Goal: Task Accomplishment & Management: Manage account settings

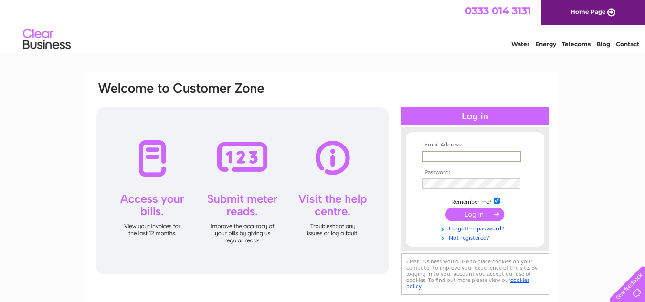
click at [447, 156] on input "text" at bounding box center [471, 156] width 99 height 11
type input "projectneuro22@gmail.com"
click at [481, 226] on link "Forgotten password?" at bounding box center [476, 227] width 108 height 9
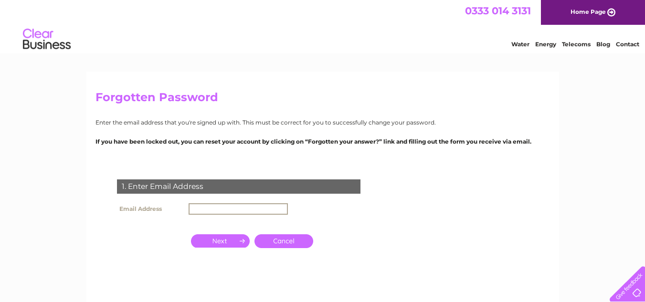
click at [221, 206] on input "text" at bounding box center [238, 208] width 99 height 11
type input "[EMAIL_ADDRESS][DOMAIN_NAME]"
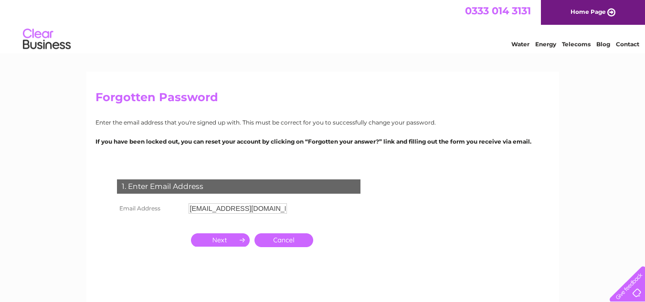
click at [233, 243] on input "button" at bounding box center [220, 240] width 59 height 13
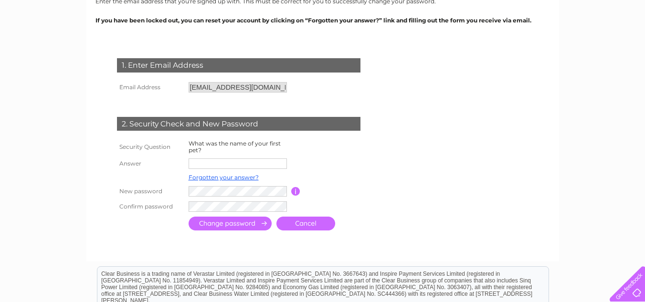
scroll to position [133, 0]
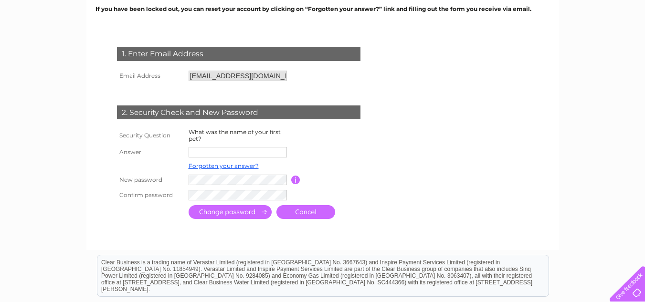
click at [255, 159] on td at bounding box center [238, 152] width 105 height 15
click at [268, 152] on input "text" at bounding box center [238, 152] width 99 height 11
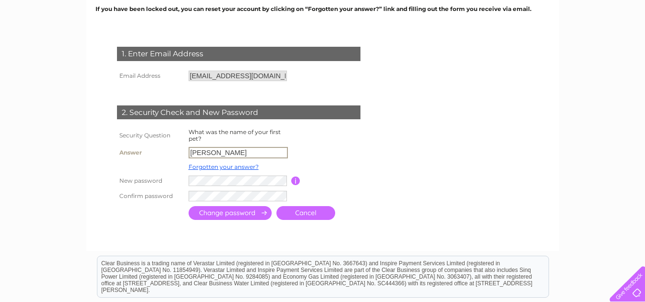
click at [256, 150] on input "Ethel" at bounding box center [238, 152] width 99 height 11
type input "Ethel"
click at [251, 210] on input "submit" at bounding box center [230, 212] width 83 height 14
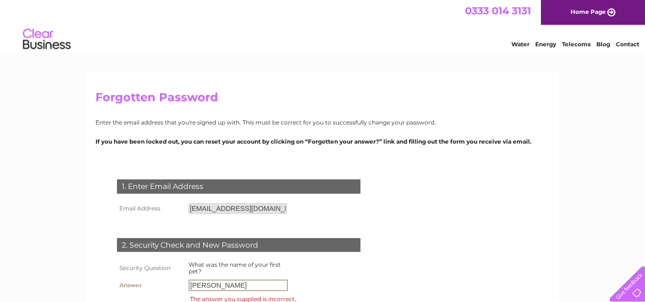
click at [244, 288] on input "[PERSON_NAME]" at bounding box center [238, 285] width 99 height 11
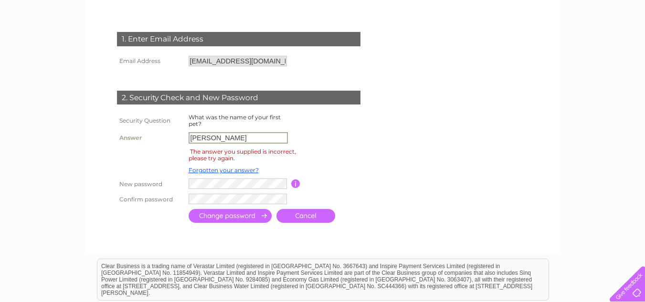
scroll to position [157, 0]
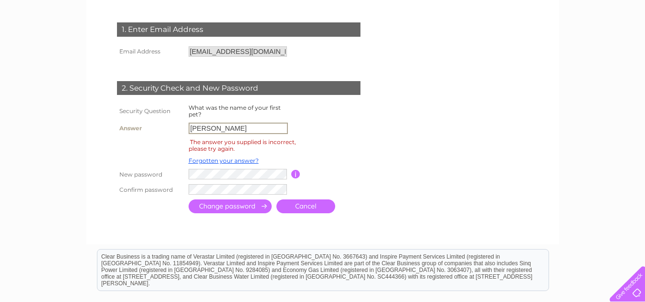
type input "[PERSON_NAME]"
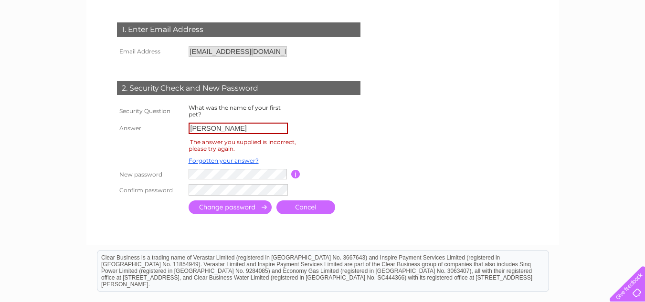
click at [259, 211] on input "submit" at bounding box center [230, 208] width 83 height 14
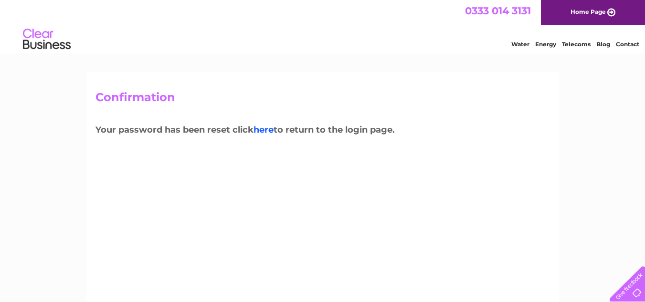
click at [270, 131] on link "here" at bounding box center [264, 130] width 20 height 11
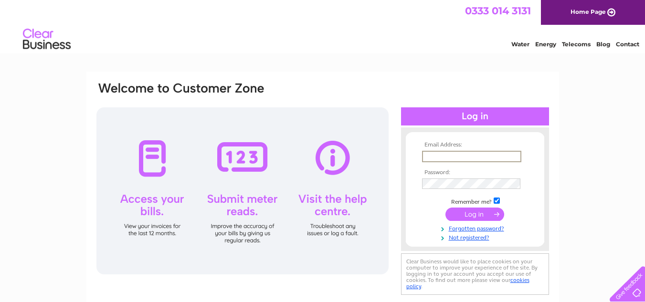
click at [471, 157] on input "text" at bounding box center [471, 156] width 99 height 11
type input "[EMAIL_ADDRESS][DOMAIN_NAME]"
click at [471, 212] on input "submit" at bounding box center [475, 213] width 59 height 13
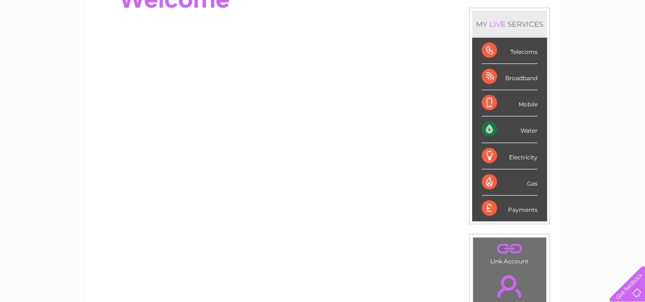
scroll to position [124, 0]
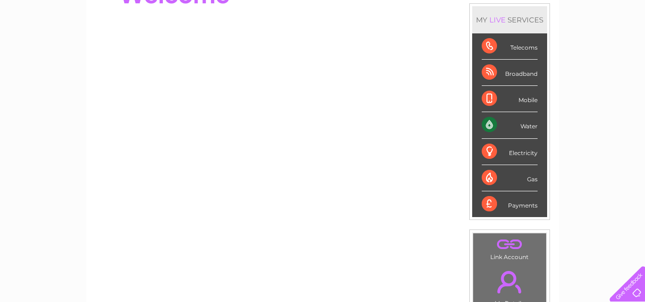
click at [525, 126] on div "Water" at bounding box center [510, 125] width 56 height 26
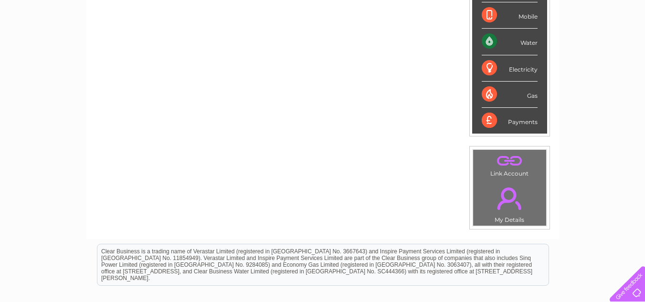
scroll to position [0, 0]
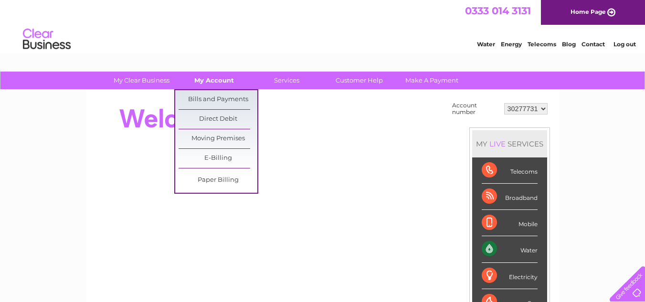
click at [202, 80] on link "My Account" at bounding box center [214, 81] width 79 height 18
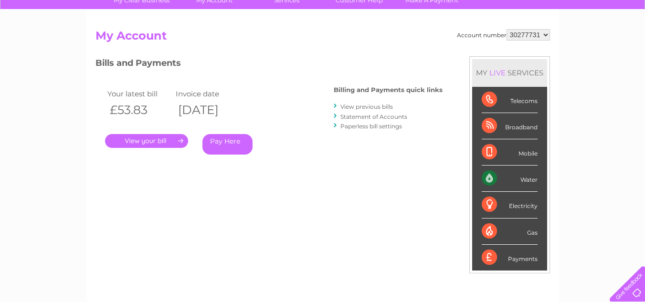
scroll to position [79, 0]
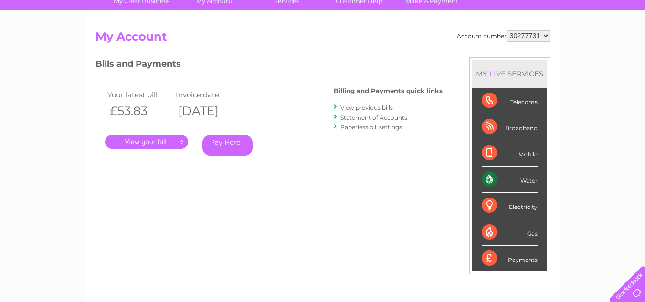
click at [485, 174] on div "Water" at bounding box center [510, 180] width 56 height 26
click at [530, 177] on div "Water" at bounding box center [510, 180] width 56 height 26
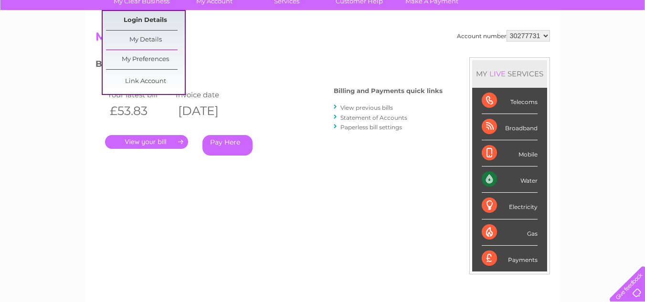
click at [151, 18] on link "Login Details" at bounding box center [145, 20] width 79 height 19
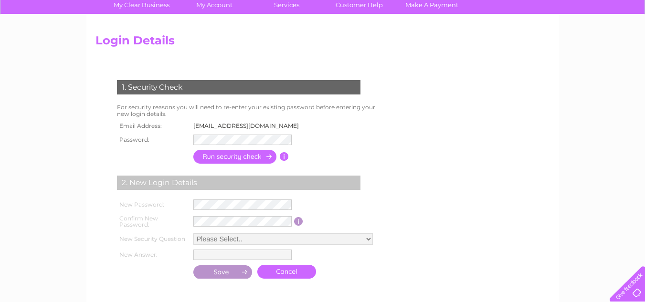
scroll to position [70, 0]
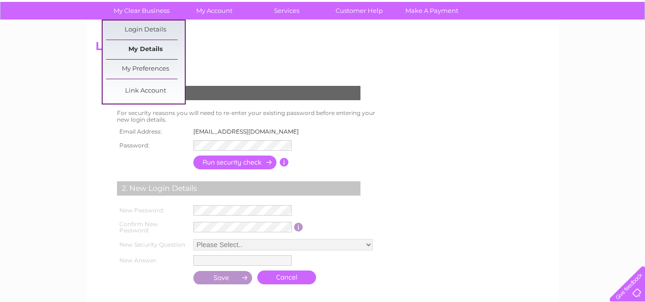
click at [154, 52] on link "My Details" at bounding box center [145, 49] width 79 height 19
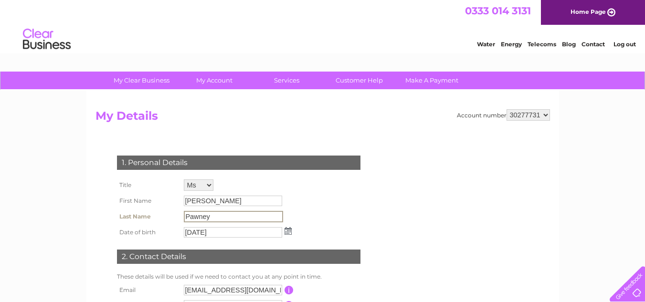
click at [213, 213] on input "Pawney" at bounding box center [233, 216] width 99 height 11
click at [218, 219] on input "Pawney" at bounding box center [233, 216] width 99 height 11
click at [215, 218] on input "Pawney" at bounding box center [233, 216] width 99 height 11
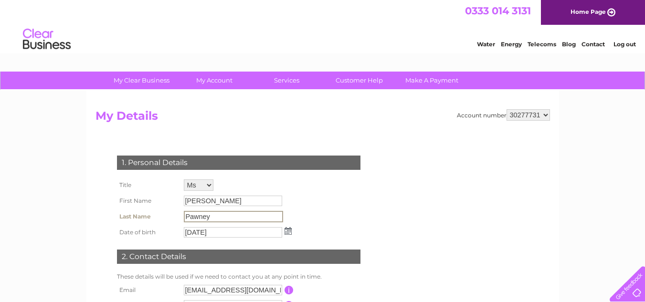
click at [215, 218] on input "Pawney" at bounding box center [233, 216] width 99 height 11
click at [206, 185] on select "Mr Mrs Ms Miss Dr Rev Prof Other" at bounding box center [199, 186] width 31 height 12
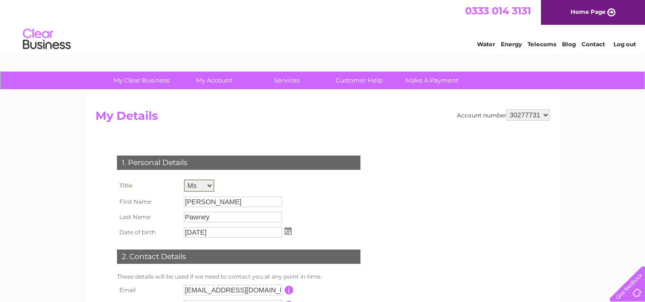
select select "Miss"
click at [184, 180] on select "Mr Mrs Ms Miss Dr Rev Prof Other" at bounding box center [199, 186] width 31 height 12
click at [216, 219] on input "Pawney" at bounding box center [233, 216] width 99 height 11
click at [228, 229] on input "28/06/1973" at bounding box center [233, 231] width 99 height 11
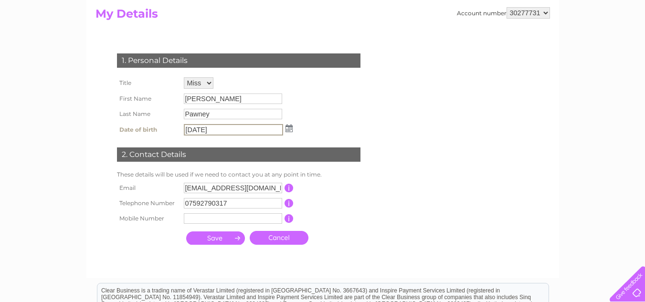
scroll to position [117, 0]
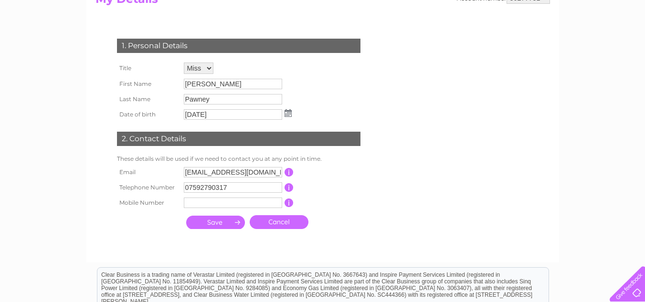
click at [290, 118] on td "28/06/1973" at bounding box center [238, 114] width 113 height 15
click at [288, 112] on img at bounding box center [288, 113] width 7 height 8
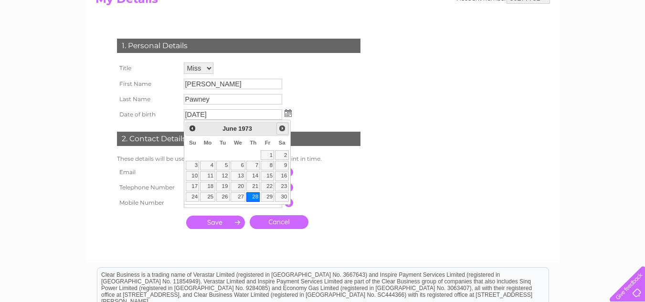
click at [283, 131] on span "Next" at bounding box center [282, 129] width 8 height 8
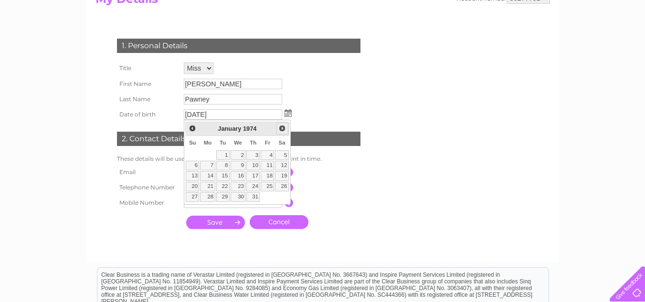
click at [283, 131] on span "Next" at bounding box center [282, 129] width 8 height 8
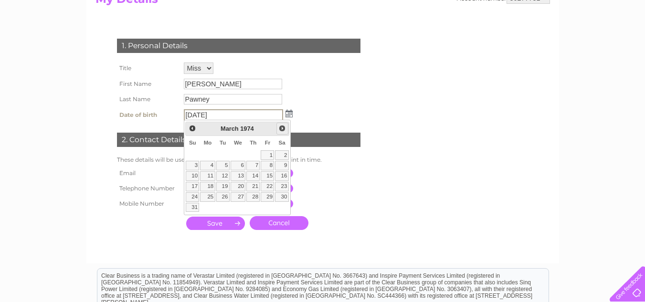
click at [283, 131] on span "Next" at bounding box center [282, 129] width 8 height 8
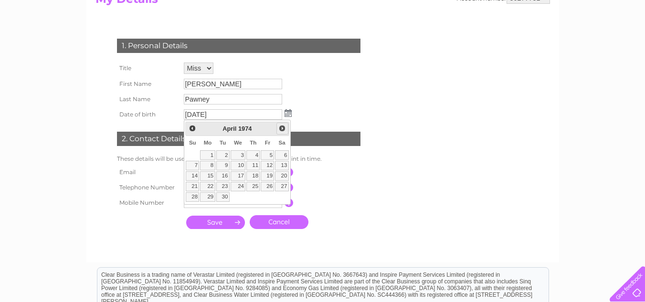
click at [283, 131] on span "Next" at bounding box center [282, 129] width 8 height 8
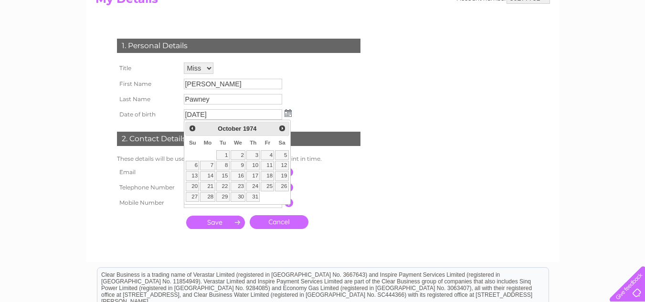
click at [249, 130] on span "1974" at bounding box center [249, 128] width 13 height 7
click at [281, 128] on span "Next" at bounding box center [282, 129] width 8 height 8
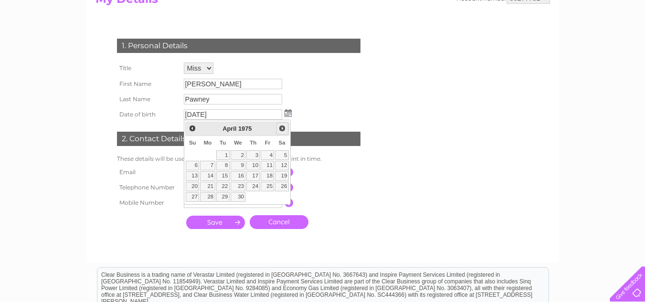
click at [281, 128] on span "Next" at bounding box center [282, 129] width 8 height 8
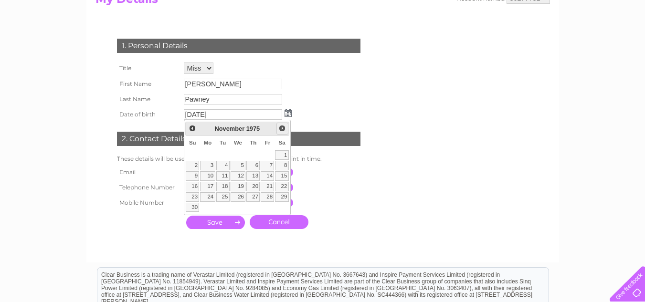
click at [281, 128] on span "Next" at bounding box center [282, 129] width 8 height 8
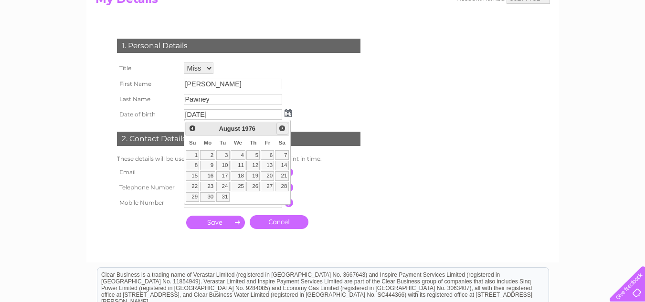
click at [281, 128] on span "Next" at bounding box center [282, 129] width 8 height 8
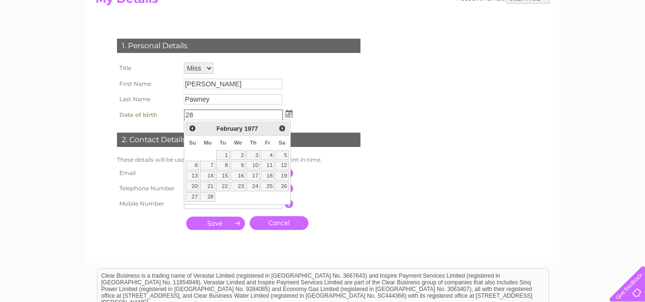
type input "2"
type input "18/09/1999"
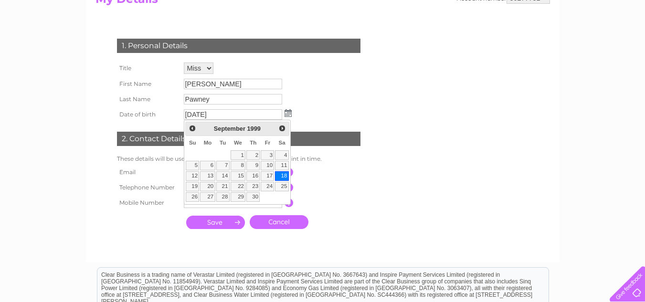
click at [286, 174] on link "18" at bounding box center [281, 176] width 13 height 10
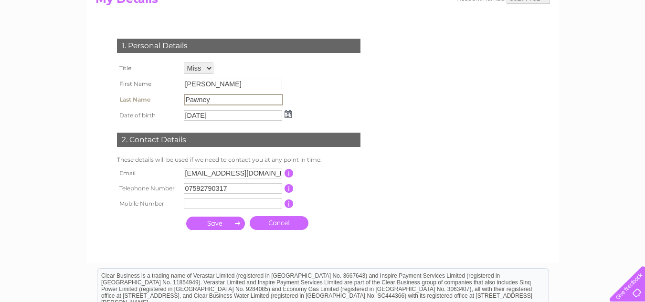
click at [215, 103] on input "Pawney" at bounding box center [233, 99] width 99 height 11
click at [209, 85] on input "Mollie" at bounding box center [233, 84] width 99 height 11
click at [217, 96] on input "Pawney" at bounding box center [233, 99] width 99 height 11
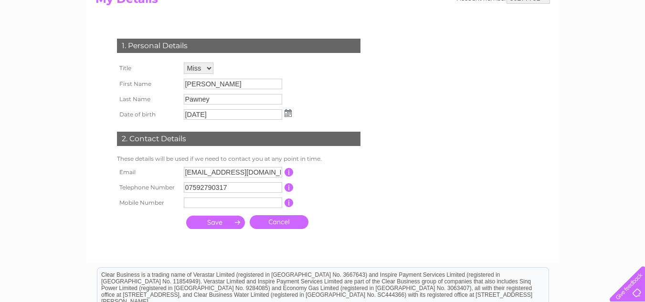
click at [226, 222] on input "submit" at bounding box center [215, 222] width 59 height 13
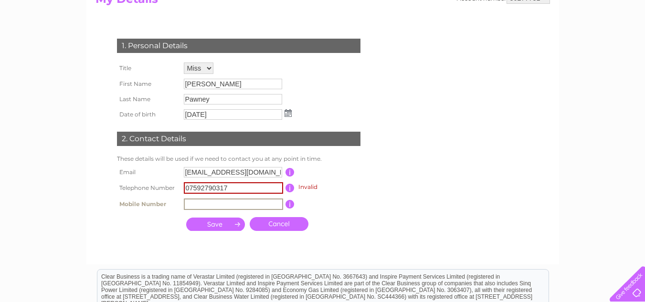
click at [207, 205] on input "text" at bounding box center [233, 204] width 99 height 11
type input "07592790317"
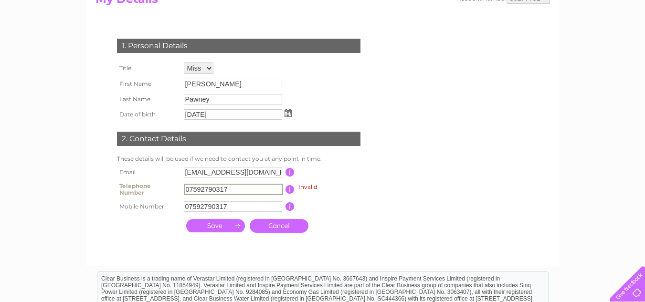
click at [234, 187] on input "07592790317" at bounding box center [233, 189] width 99 height 11
type input "0"
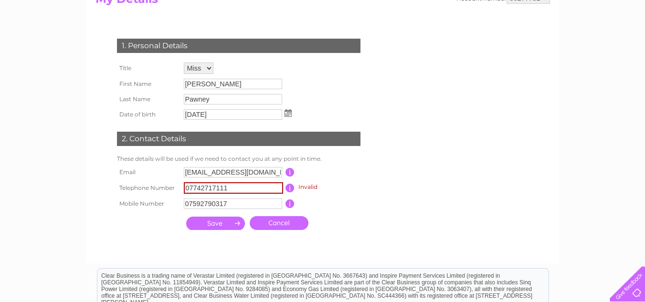
click at [230, 230] on td at bounding box center [216, 223] width 64 height 19
click at [236, 216] on td at bounding box center [216, 223] width 64 height 19
click at [236, 225] on input "submit" at bounding box center [215, 223] width 59 height 13
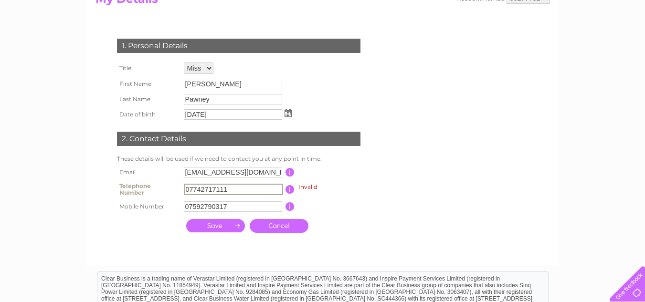
click at [241, 188] on input "07742717111" at bounding box center [233, 189] width 99 height 11
type input "0"
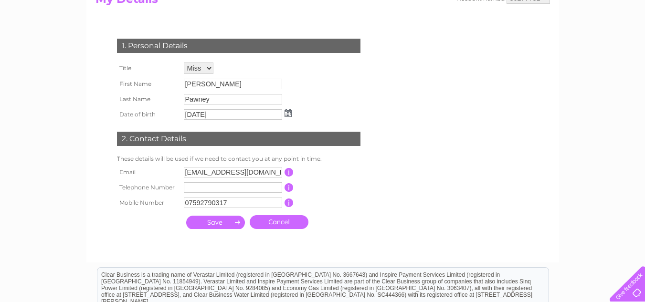
click at [238, 223] on input "submit" at bounding box center [215, 222] width 59 height 13
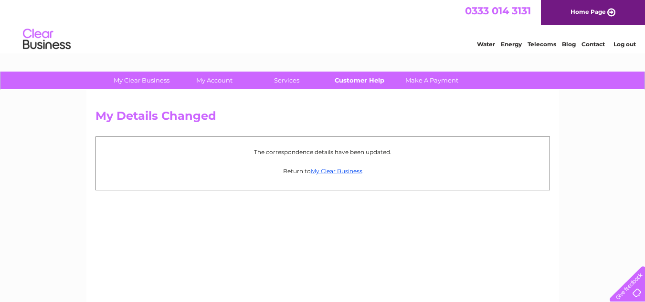
click at [358, 76] on link "Customer Help" at bounding box center [359, 81] width 79 height 18
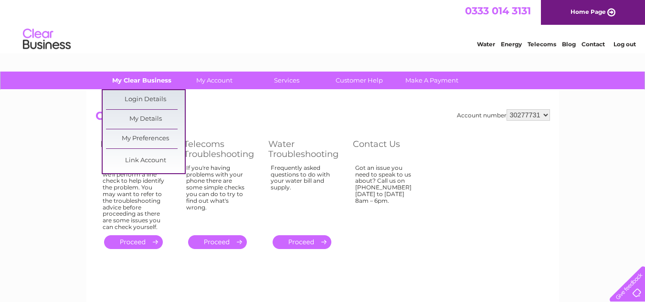
click at [139, 80] on link "My Clear Business" at bounding box center [141, 81] width 79 height 18
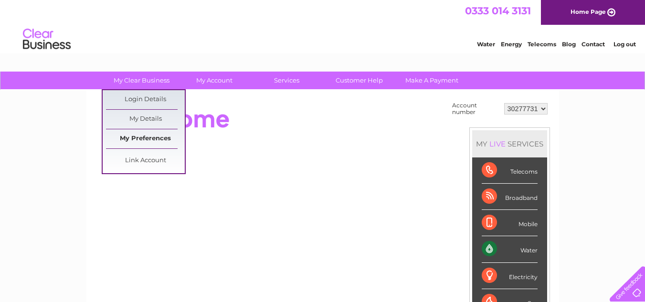
click at [158, 136] on link "My Preferences" at bounding box center [145, 138] width 79 height 19
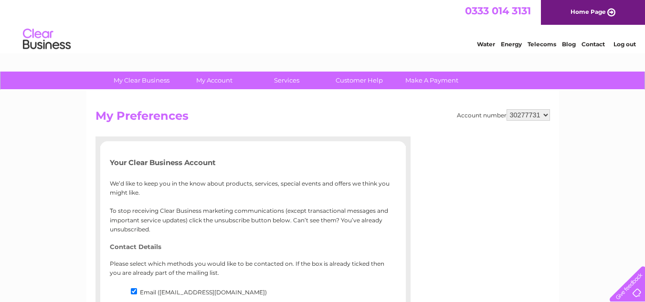
click at [621, 45] on link "Log out" at bounding box center [625, 44] width 22 height 7
